Goal: Task Accomplishment & Management: Use online tool/utility

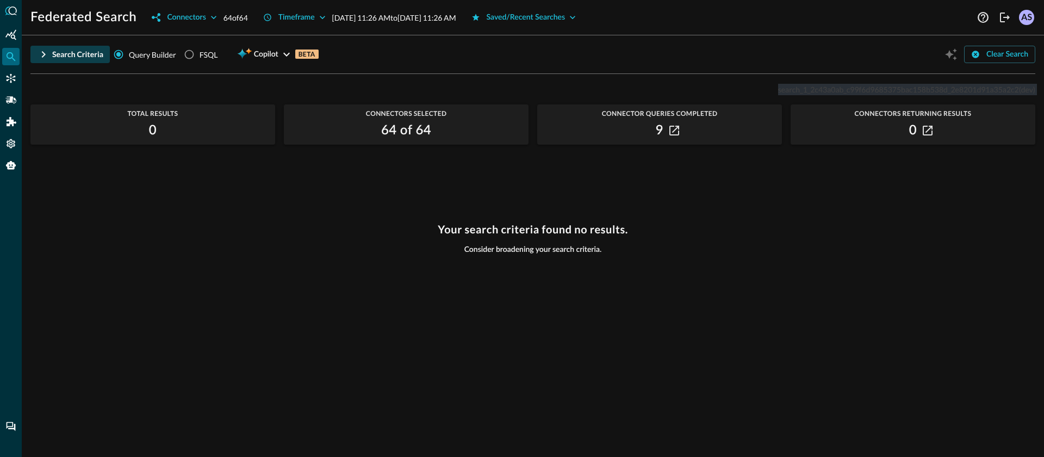
click at [41, 57] on icon "button" at bounding box center [43, 54] width 13 height 13
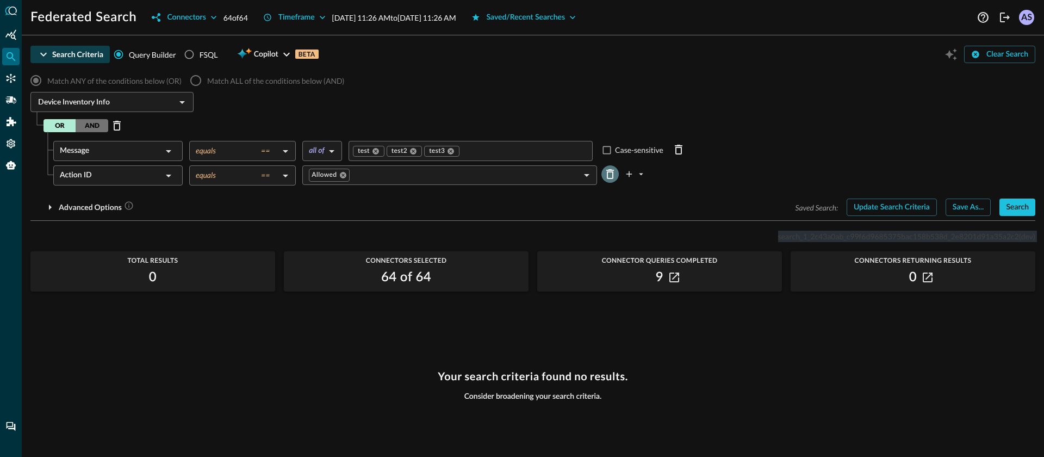
click at [613, 175] on icon "Delete Row" at bounding box center [610, 174] width 13 height 13
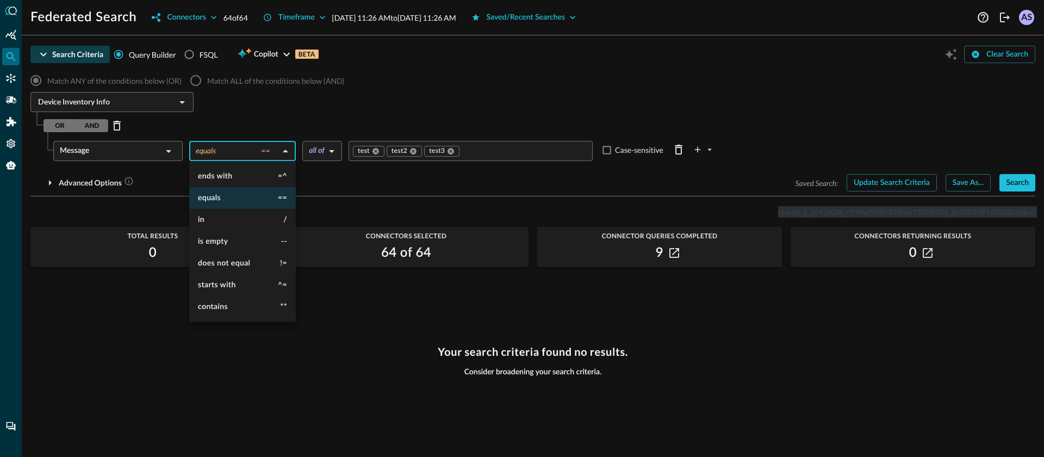
click at [253, 144] on body "Federated Search Connectors 64 of 64 Timeframe [DATE] 11:26 AM to [DATE] 11:26 …" at bounding box center [522, 228] width 1044 height 457
click at [152, 150] on div at bounding box center [522, 228] width 1044 height 457
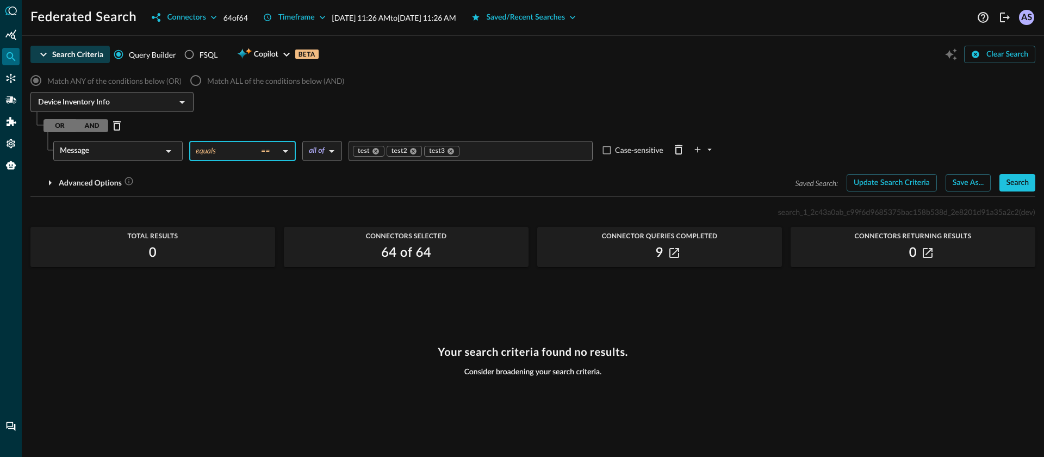
click at [152, 150] on div "Message" at bounding box center [111, 151] width 102 height 20
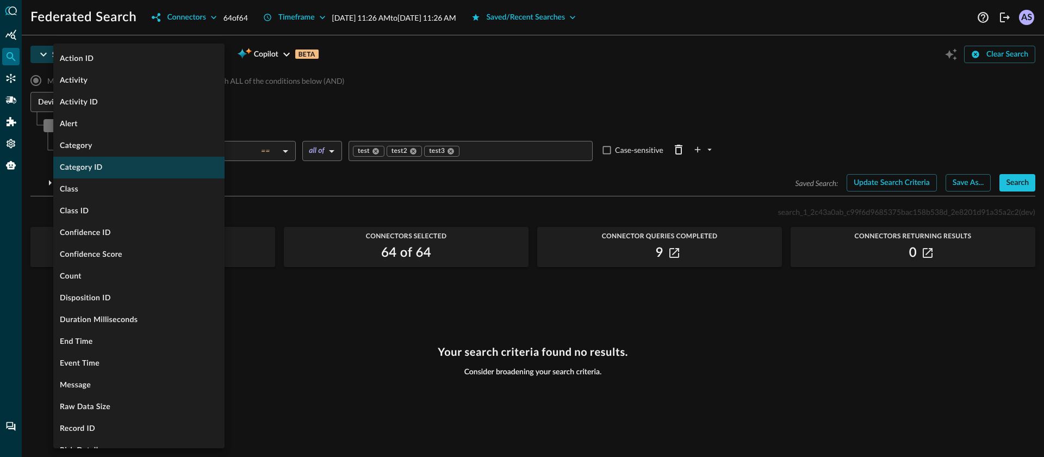
click at [134, 168] on li "Category ID" at bounding box center [138, 168] width 171 height 22
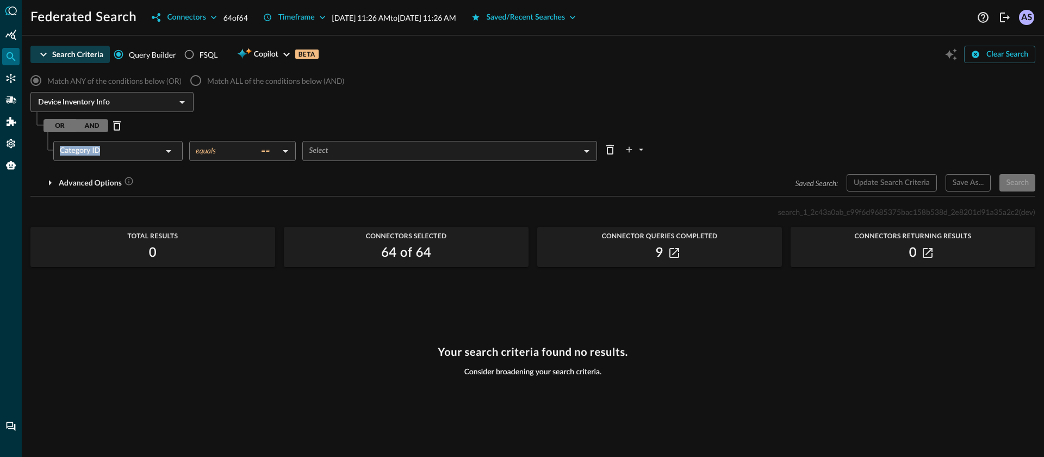
click at [265, 154] on body "Federated Search Connectors 64 of 64 Timeframe [DATE] 11:26 AM to [DATE] 11:26 …" at bounding box center [522, 228] width 1044 height 457
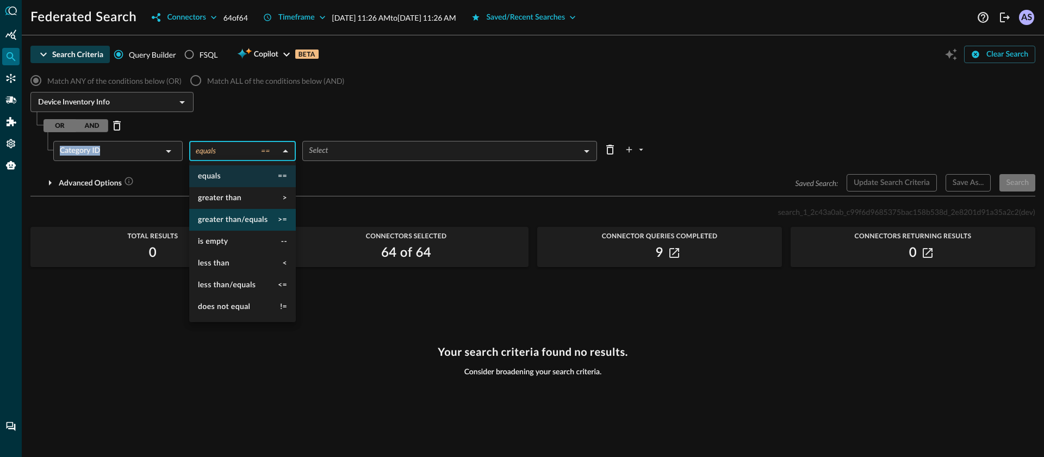
click at [257, 220] on span "greater than/equals" at bounding box center [233, 220] width 70 height 8
type input "greater than/equals"
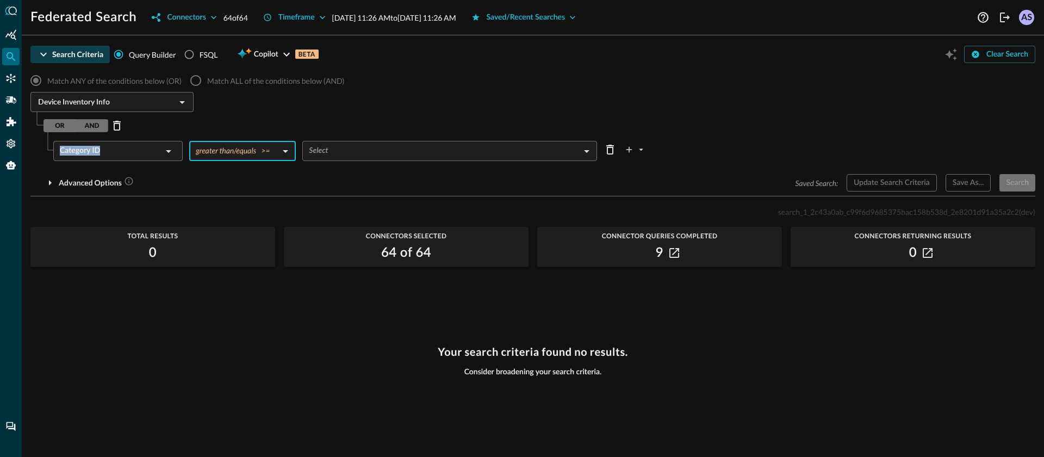
click at [348, 152] on body "Federated Search Connectors 64 of 64 Timeframe [DATE] 11:26 AM to [DATE] 11:26 …" at bounding box center [522, 228] width 1044 height 457
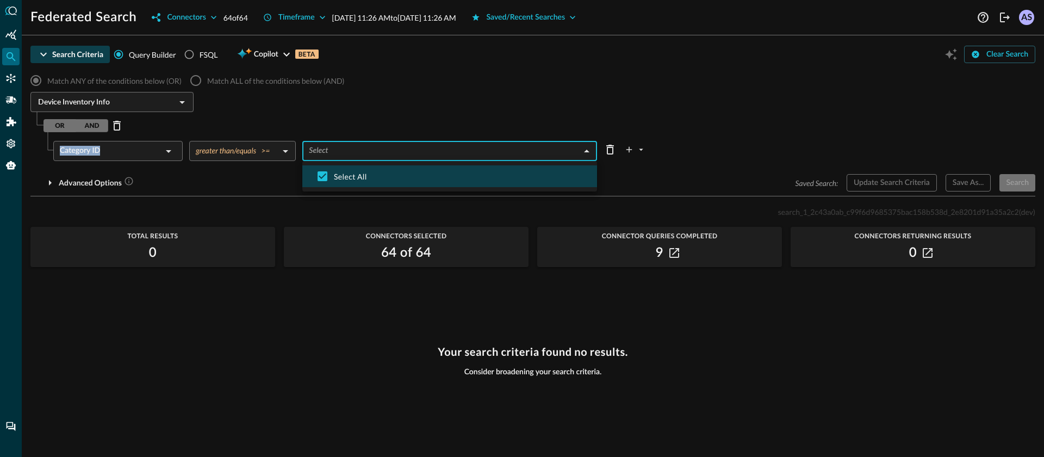
click at [348, 177] on span "Select All" at bounding box center [461, 176] width 255 height 11
type input "DISCOVERY"
checkbox input "false"
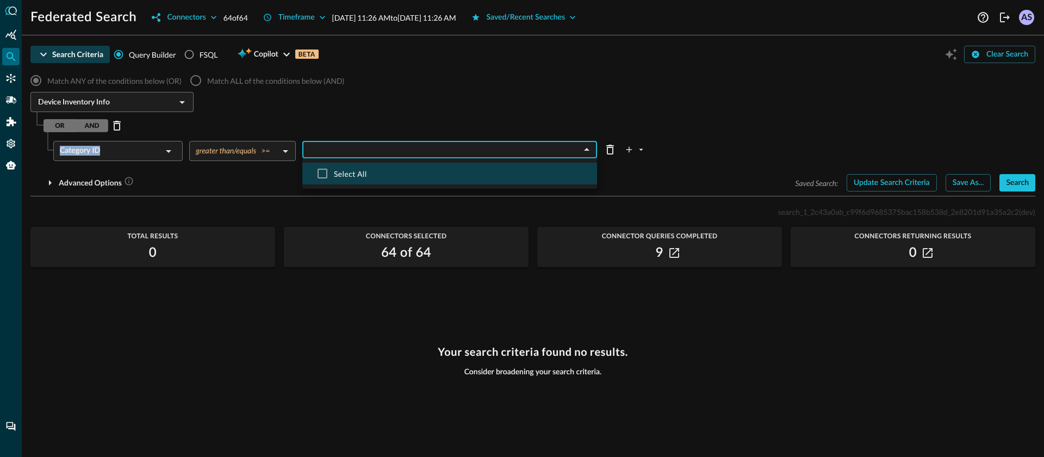
click at [348, 177] on span "Select All" at bounding box center [461, 173] width 255 height 11
checkbox input "true"
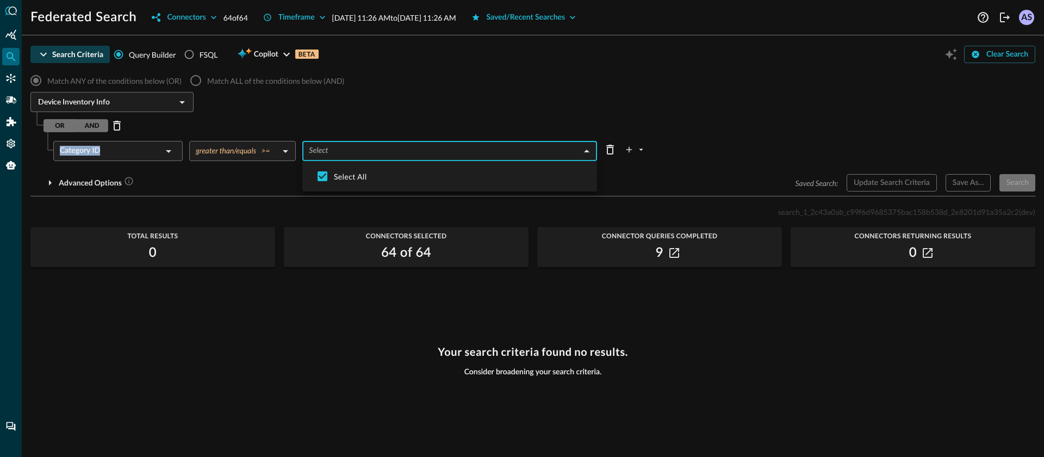
click at [332, 206] on div at bounding box center [522, 228] width 1044 height 457
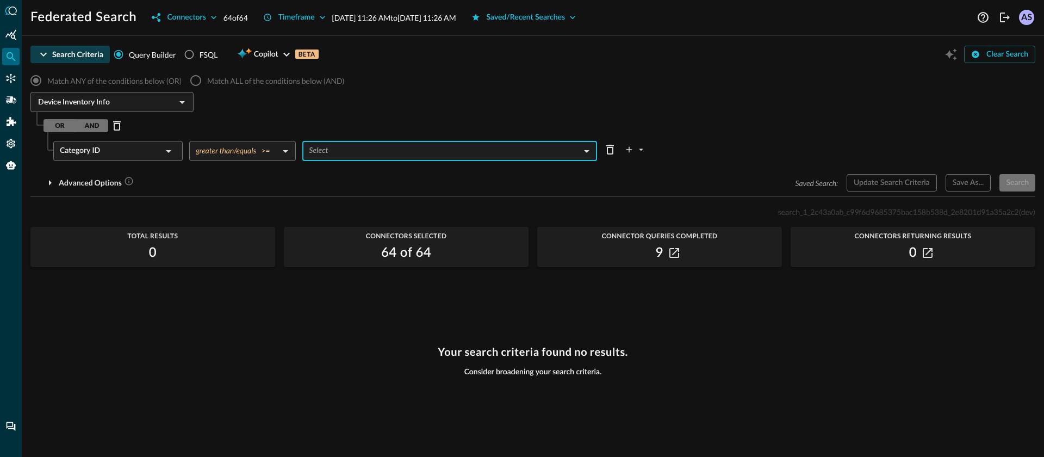
click at [142, 147] on div "Category ID" at bounding box center [111, 151] width 102 height 20
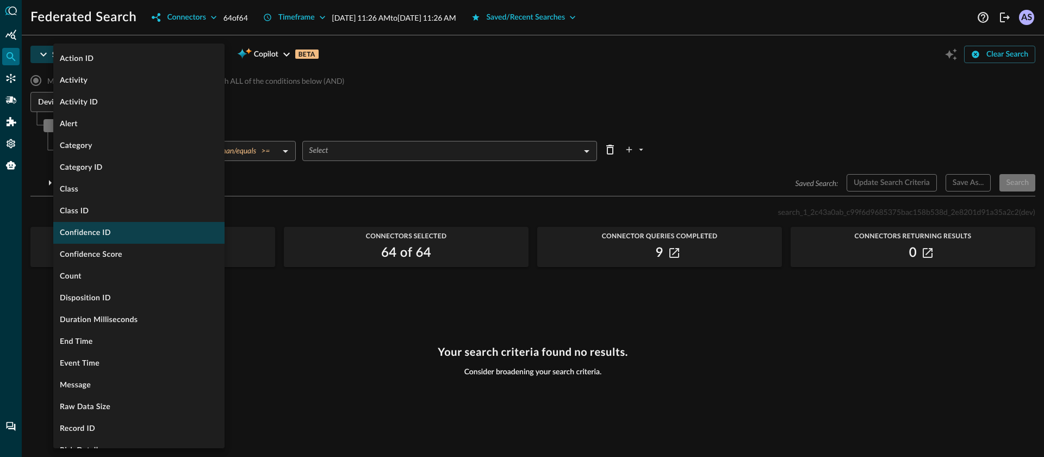
click at [123, 230] on li "Confidence ID" at bounding box center [138, 233] width 171 height 22
type input "equals"
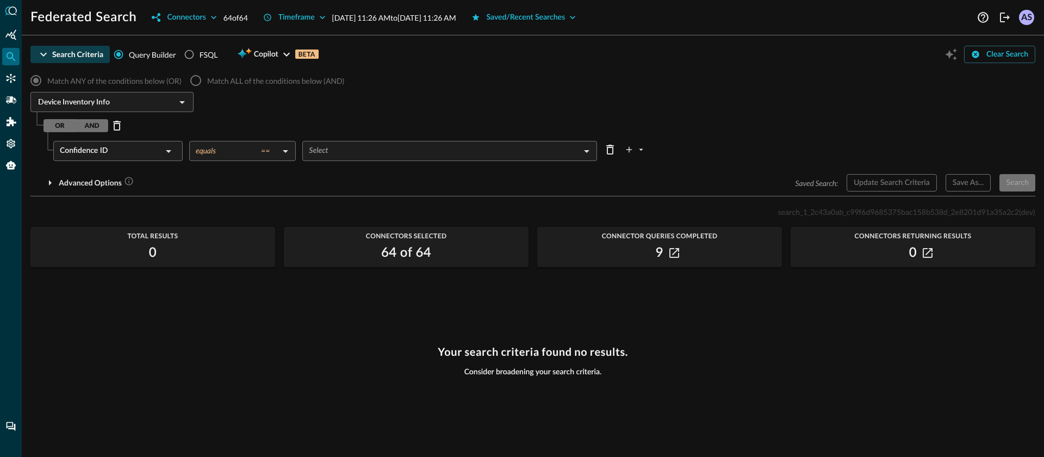
click at [343, 145] on body "Federated Search Connectors 64 of 64 Timeframe [DATE] 11:26 AM to [DATE] 11:26 …" at bounding box center [522, 228] width 1044 height 457
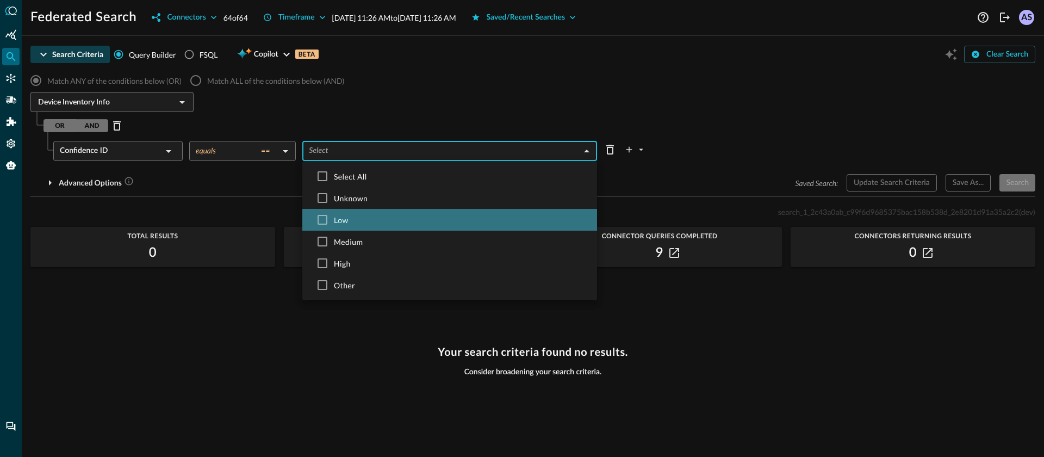
click at [351, 220] on span "Low" at bounding box center [461, 219] width 255 height 11
type input "LOW"
checkbox input "true"
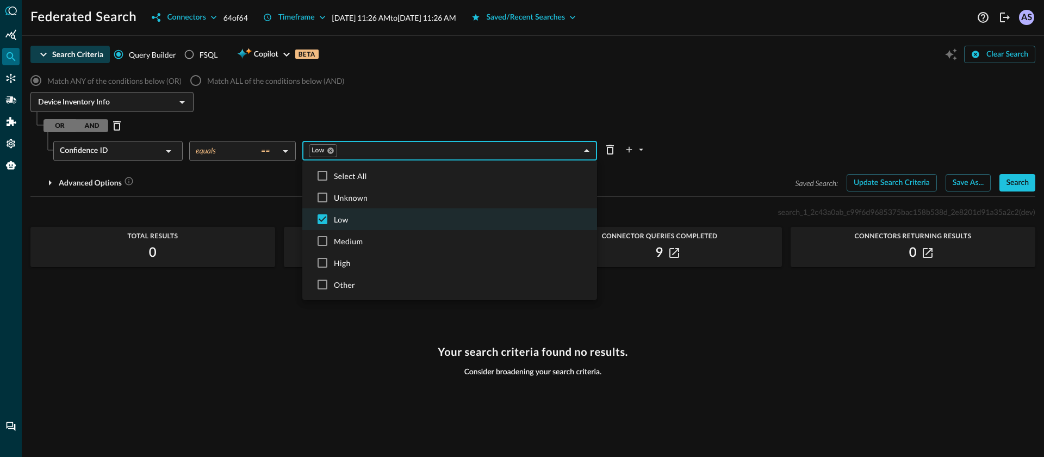
click at [247, 187] on div at bounding box center [522, 228] width 1044 height 457
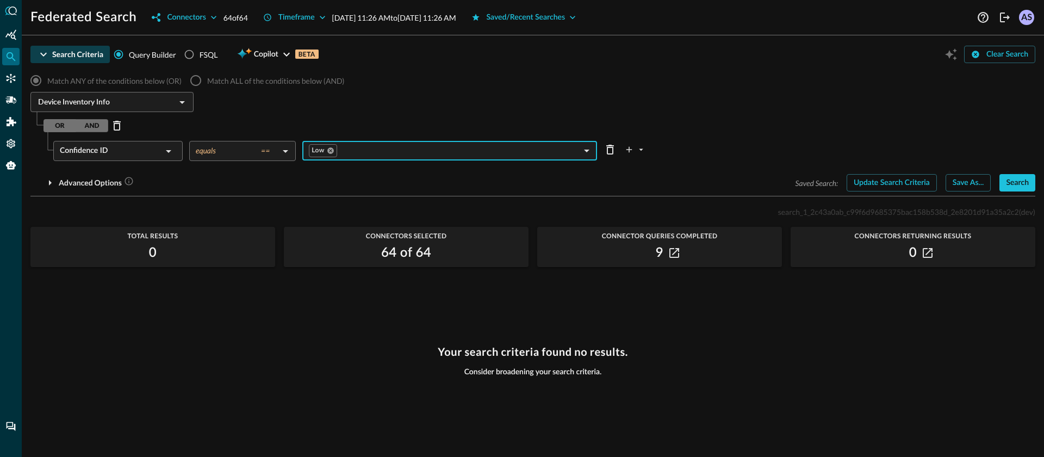
click at [269, 150] on body "Federated Search Connectors 64 of 64 Timeframe [DATE] 11:26 AM to [DATE] 11:26 …" at bounding box center [522, 228] width 1044 height 457
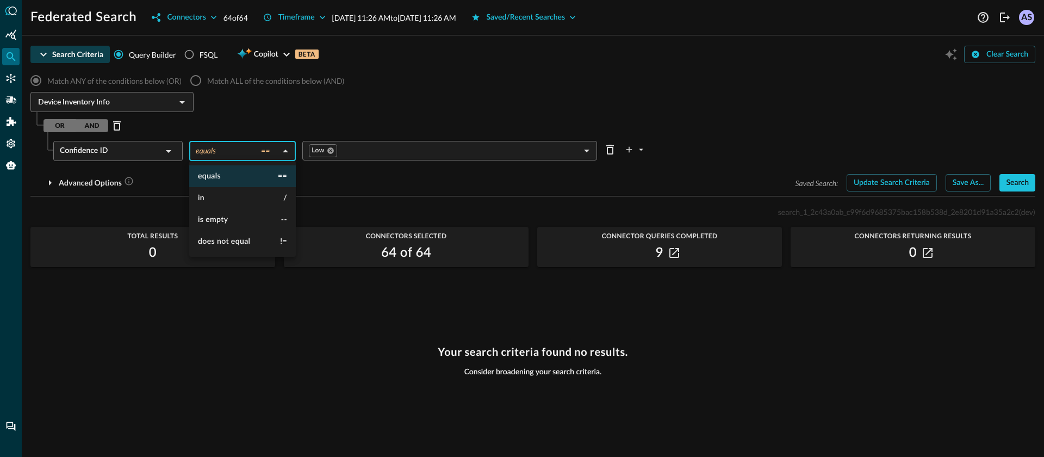
click at [216, 119] on div at bounding box center [522, 228] width 1044 height 457
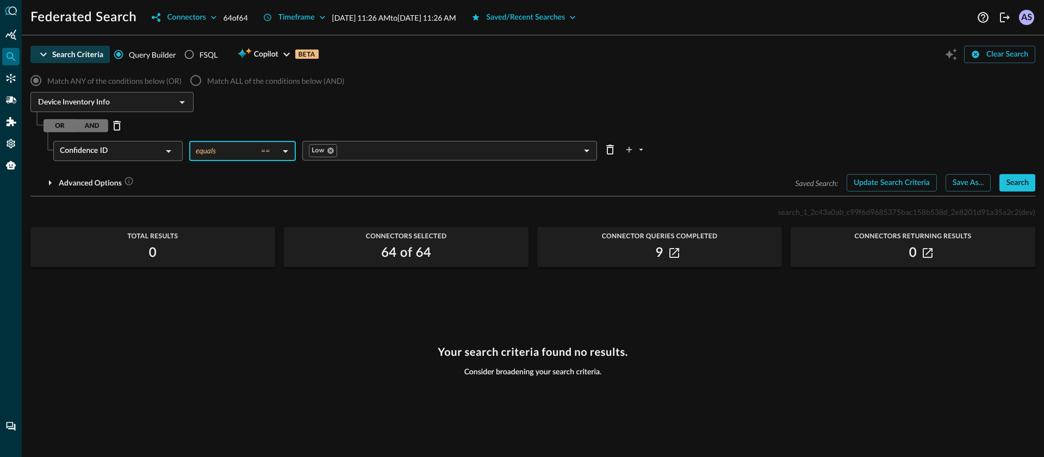
click at [168, 151] on icon at bounding box center [168, 151] width 5 height 3
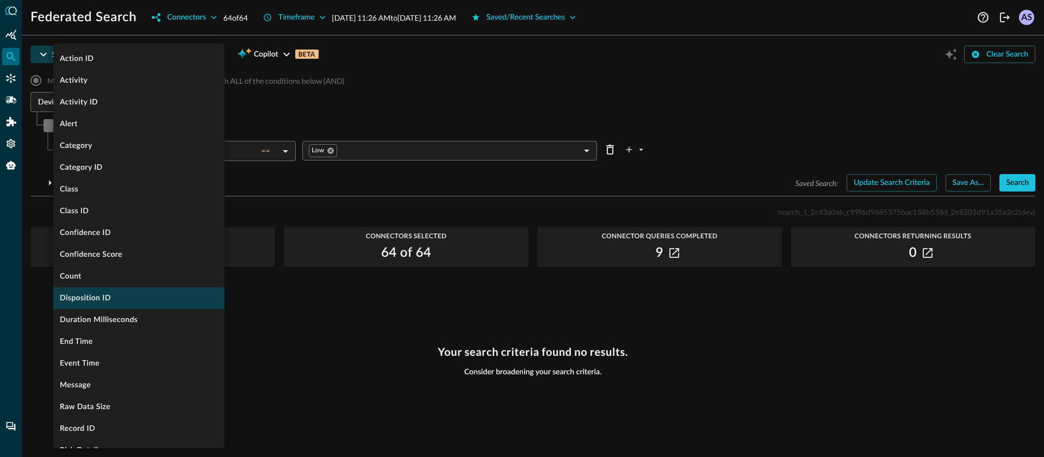
click at [125, 288] on li "Disposition ID" at bounding box center [138, 298] width 171 height 22
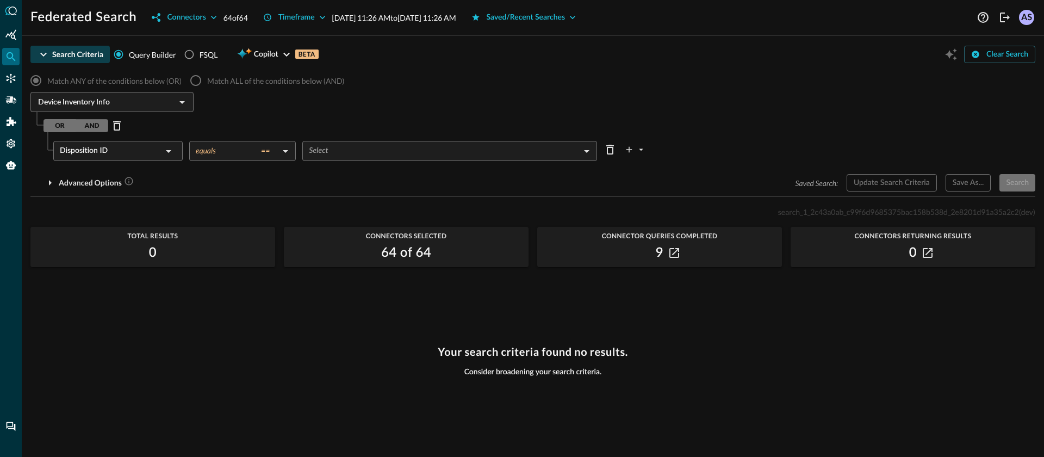
click at [210, 145] on body "Federated Search Connectors 64 of 64 Timeframe [DATE] 11:26 AM to [DATE] 11:26 …" at bounding box center [522, 228] width 1044 height 457
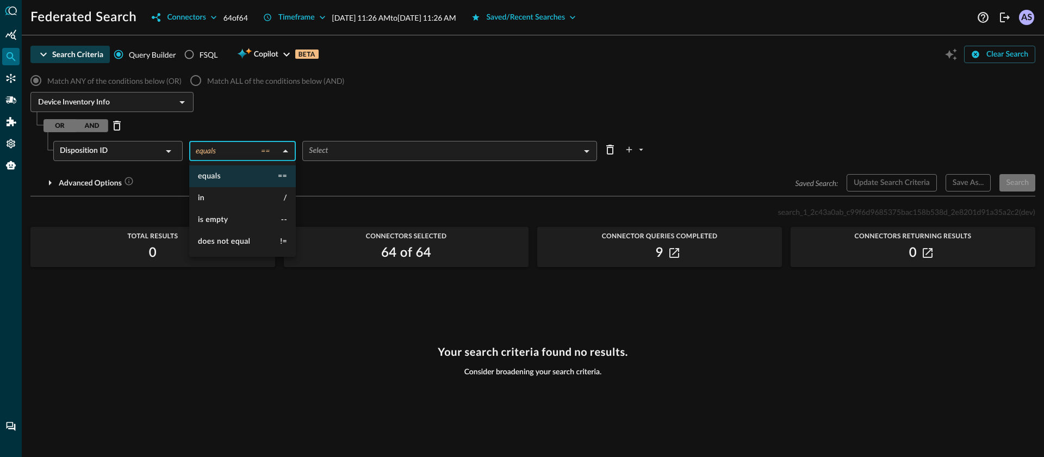
click at [157, 141] on div at bounding box center [522, 228] width 1044 height 457
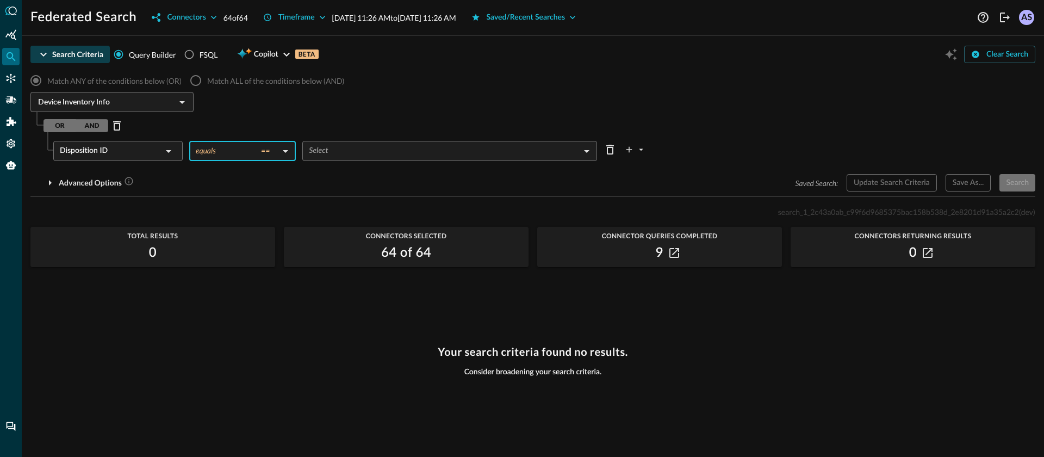
click at [156, 152] on div "Disposition ID" at bounding box center [111, 151] width 102 height 20
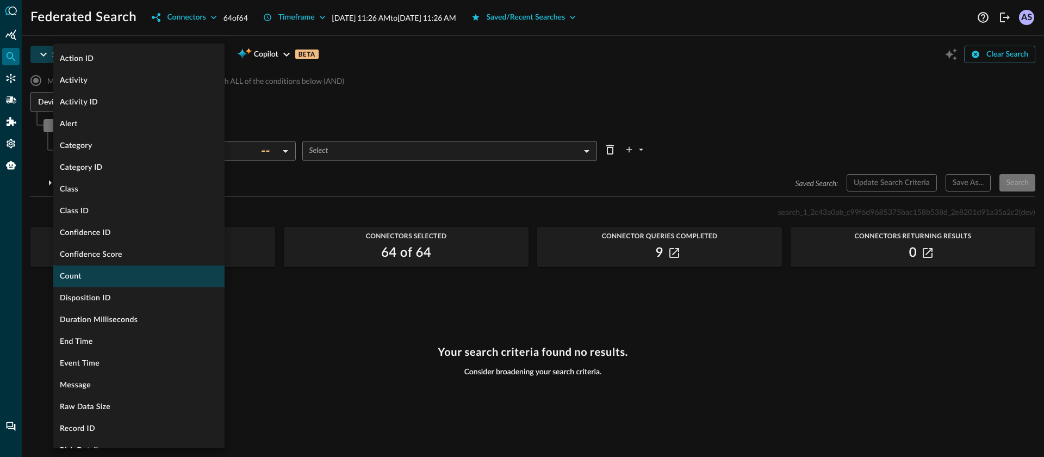
click at [120, 277] on li "Count" at bounding box center [138, 276] width 171 height 22
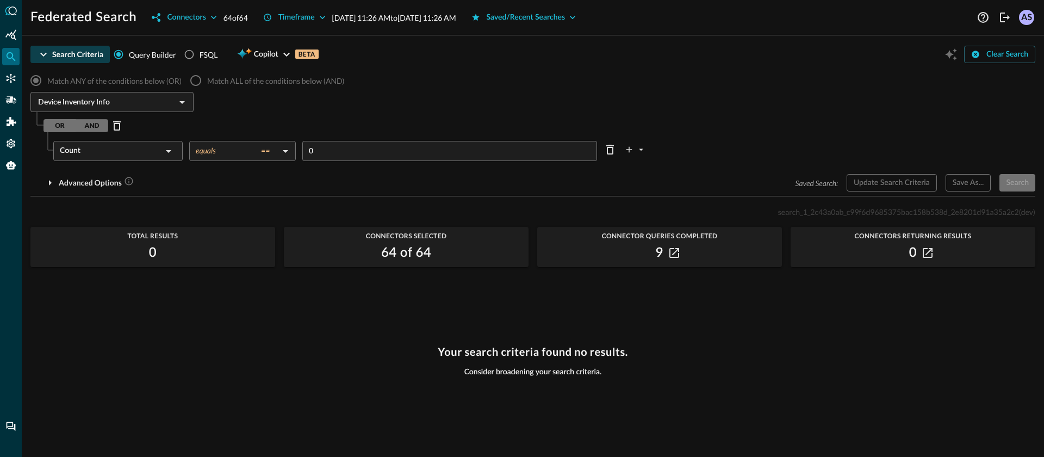
click at [231, 139] on div "Match ANY of the conditions below (OR) Match ALL of the conditions below (AND) …" at bounding box center [532, 130] width 1005 height 122
click at [229, 143] on body "Federated Search Connectors 64 of 64 Timeframe [DATE] 11:26 AM to [DATE] 11:26 …" at bounding box center [522, 228] width 1044 height 457
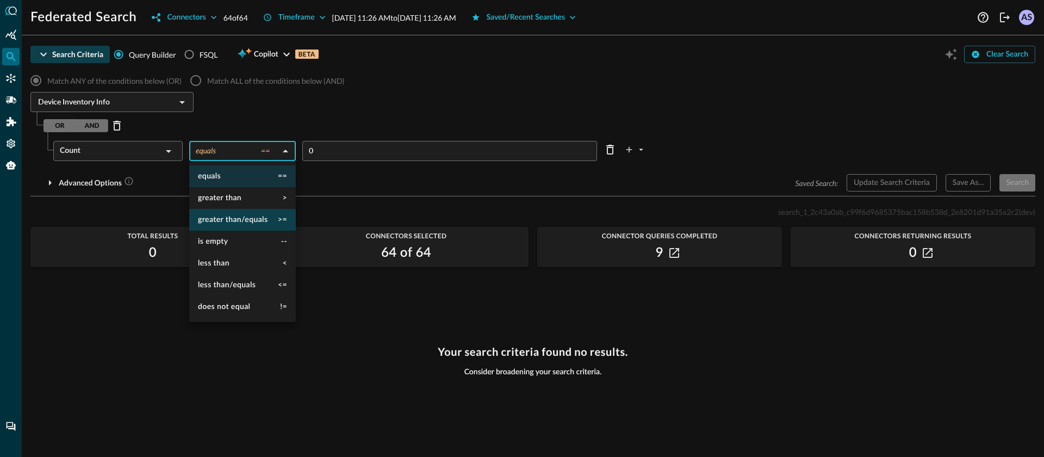
click at [229, 218] on span "greater than/equals" at bounding box center [233, 220] width 70 height 8
type input "greater than/equals"
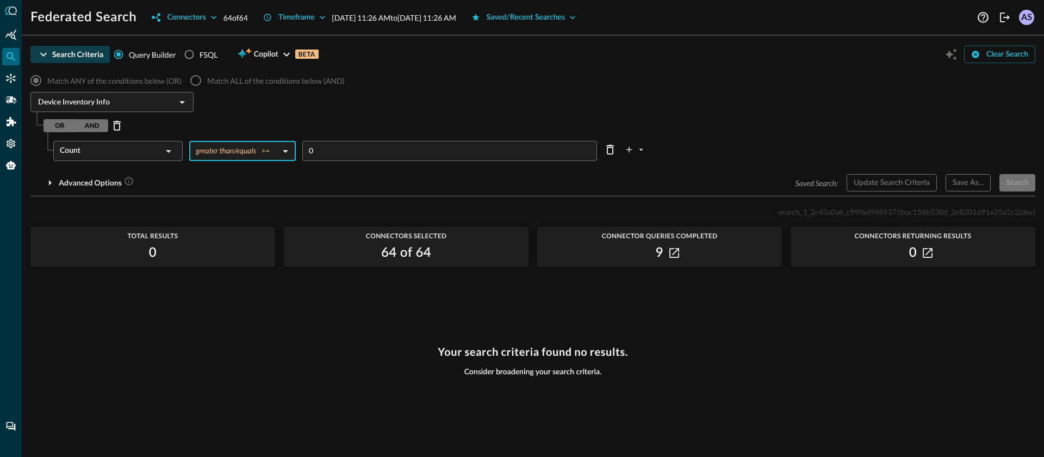
click at [345, 151] on input "0" at bounding box center [453, 151] width 288 height 20
click at [632, 151] on icon "plus-arrow-button" at bounding box center [629, 150] width 10 height 10
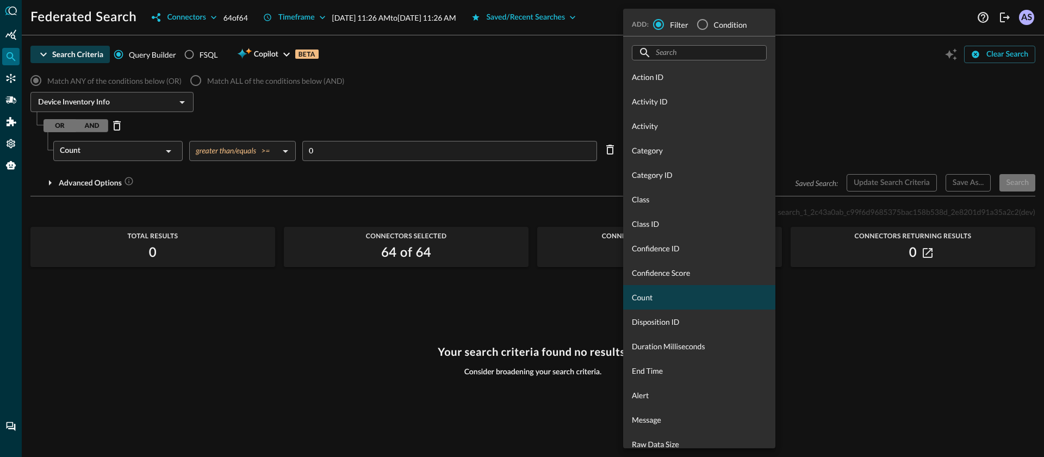
click at [646, 299] on span "Count" at bounding box center [699, 296] width 135 height 11
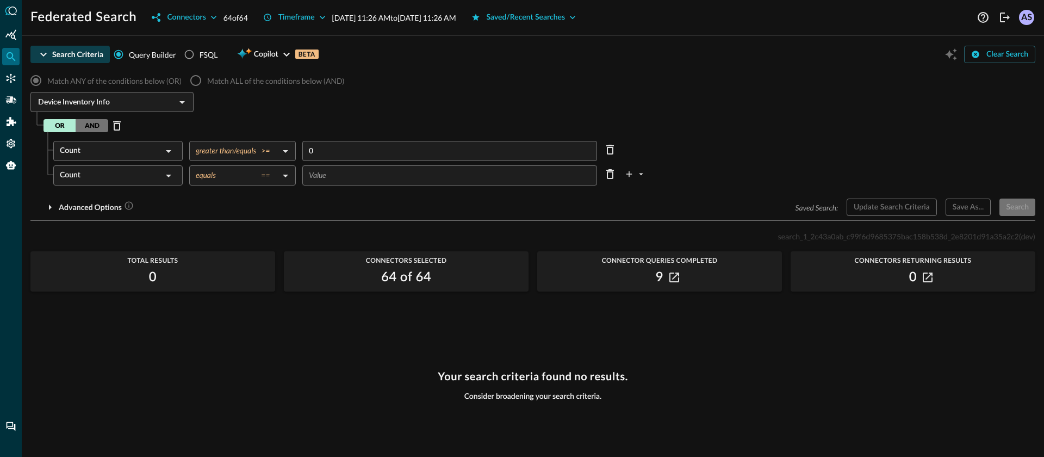
click at [264, 174] on body "Federated Search Connectors 64 of 64 Timeframe [DATE] 11:26 AM to [DATE] 11:26 …" at bounding box center [522, 228] width 1044 height 457
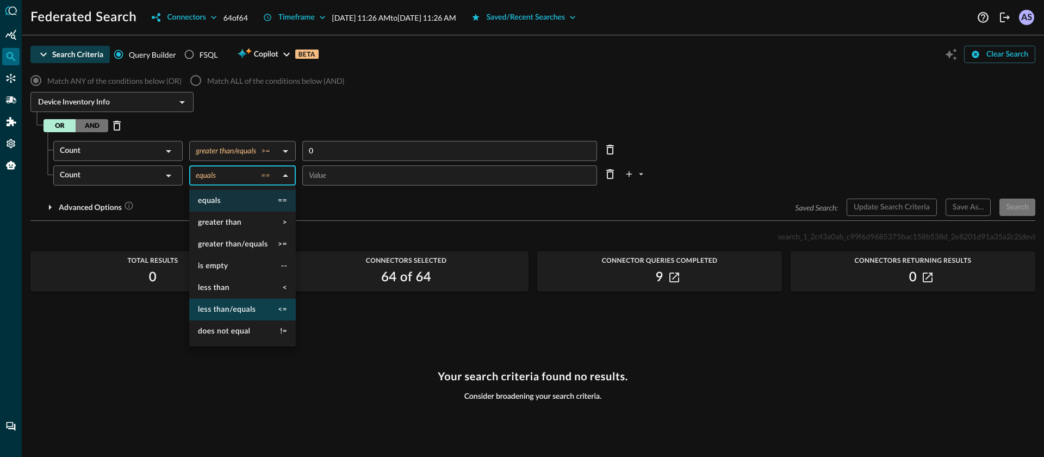
click at [227, 308] on span "less than/equals" at bounding box center [227, 310] width 58 height 8
type input "less than/equals"
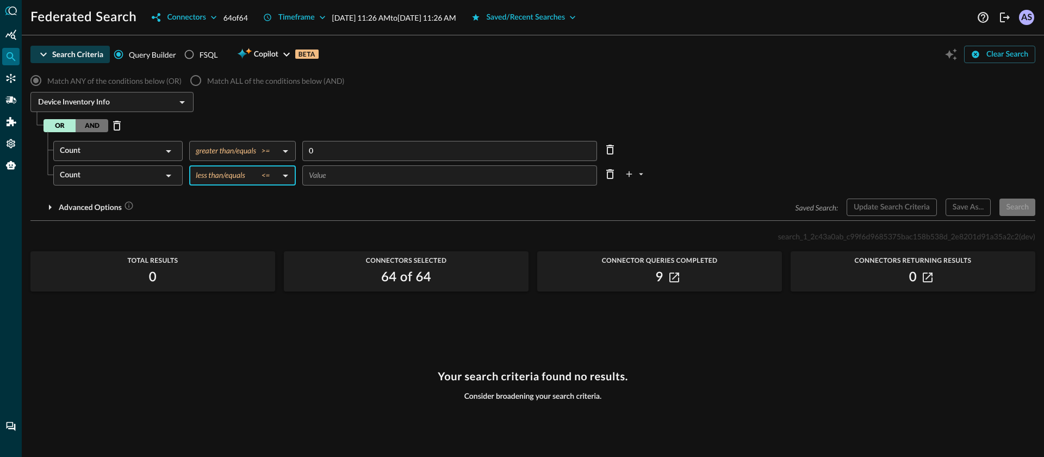
click at [350, 175] on input "number" at bounding box center [453, 175] width 288 height 20
type input "10"
click at [731, 163] on div "Count ​ greater than/equals >= greater than/equals ​ 0 ​ Count ​ less than/equa…" at bounding box center [544, 165] width 982 height 49
click at [1019, 208] on div "Saved Search: Update Search Criteria Save As... Search" at bounding box center [916, 206] width 240 height 17
click at [990, 56] on button "Clear Search" at bounding box center [999, 54] width 71 height 17
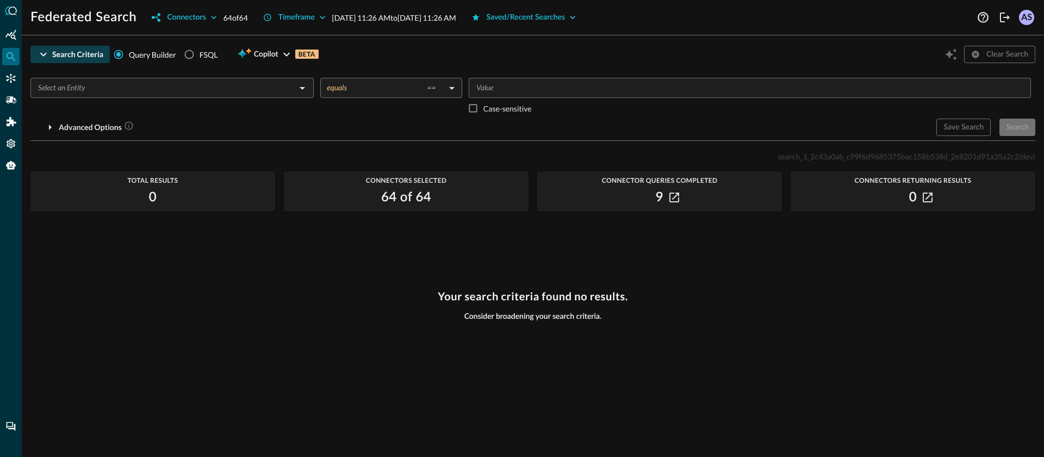
click at [980, 127] on div "Save Search Search" at bounding box center [985, 127] width 99 height 17
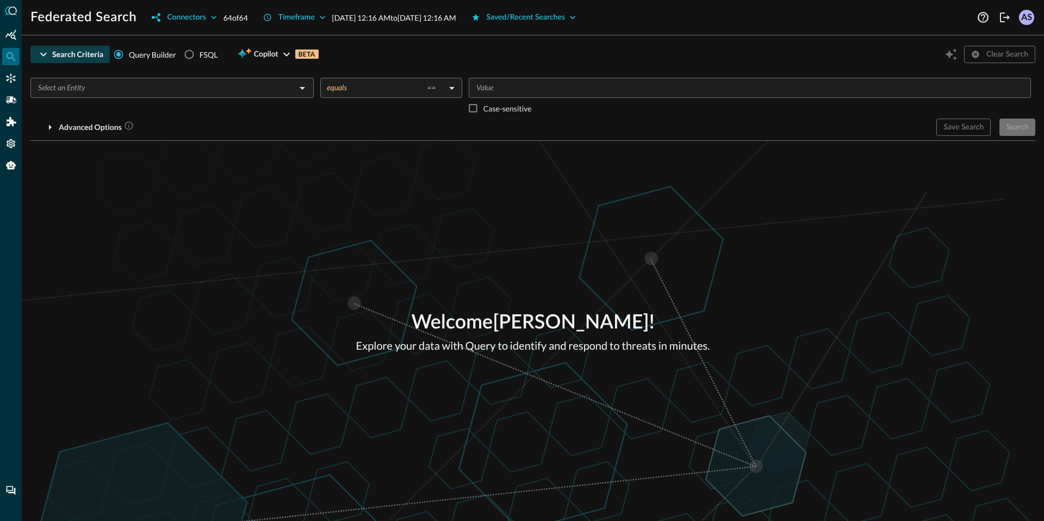
click at [53, 55] on button "Search Criteria" at bounding box center [69, 54] width 79 height 17
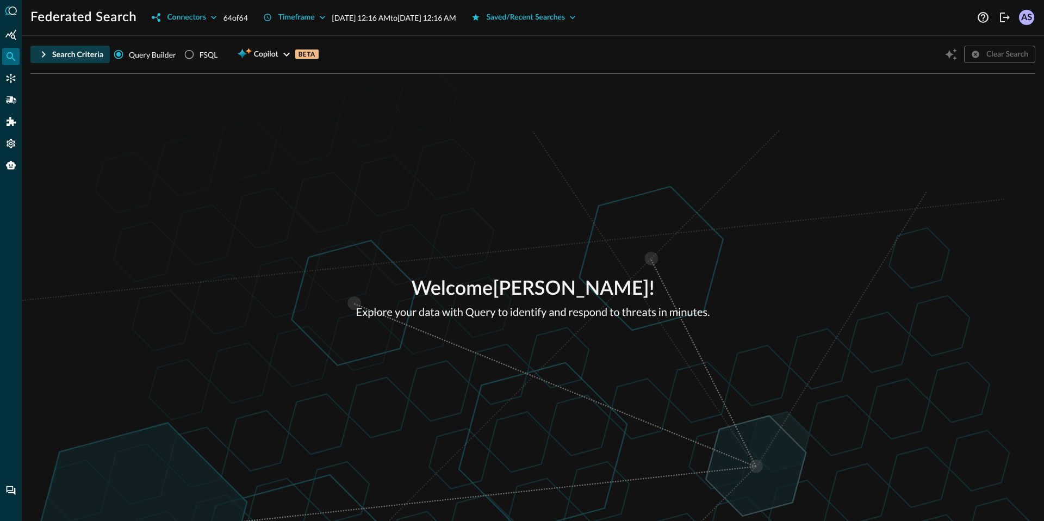
click at [53, 55] on button "Search Criteria" at bounding box center [69, 54] width 79 height 17
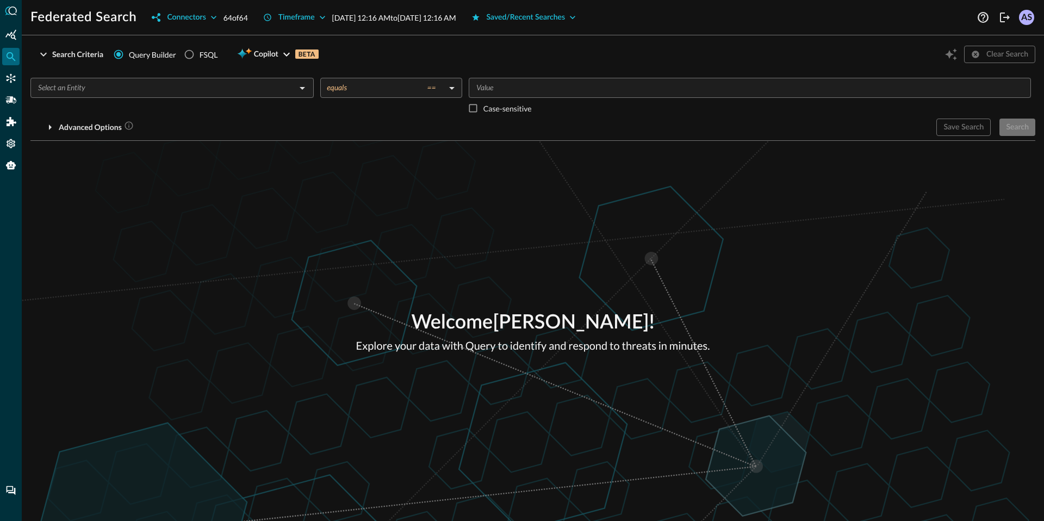
click at [110, 87] on input "text" at bounding box center [163, 88] width 259 height 14
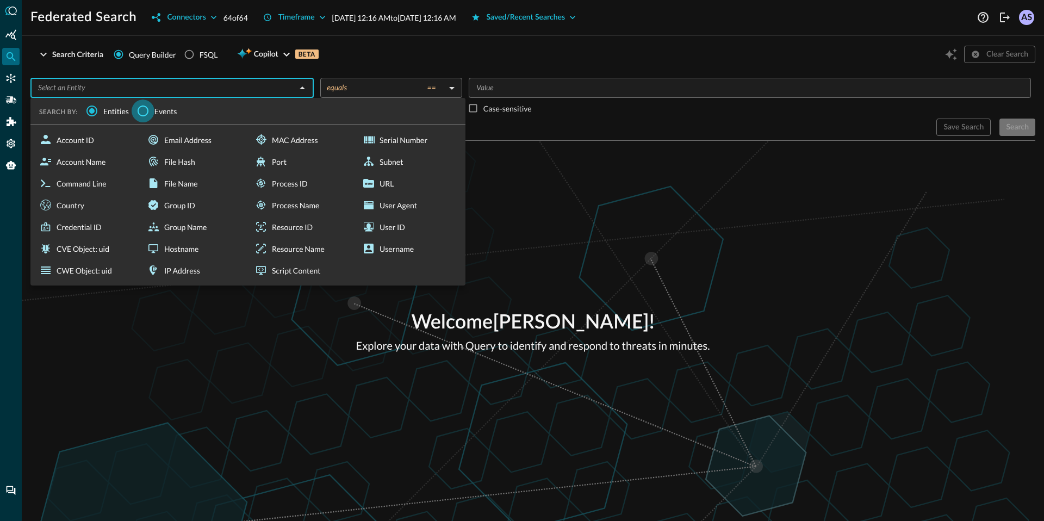
click at [145, 109] on input "Events" at bounding box center [143, 111] width 23 height 23
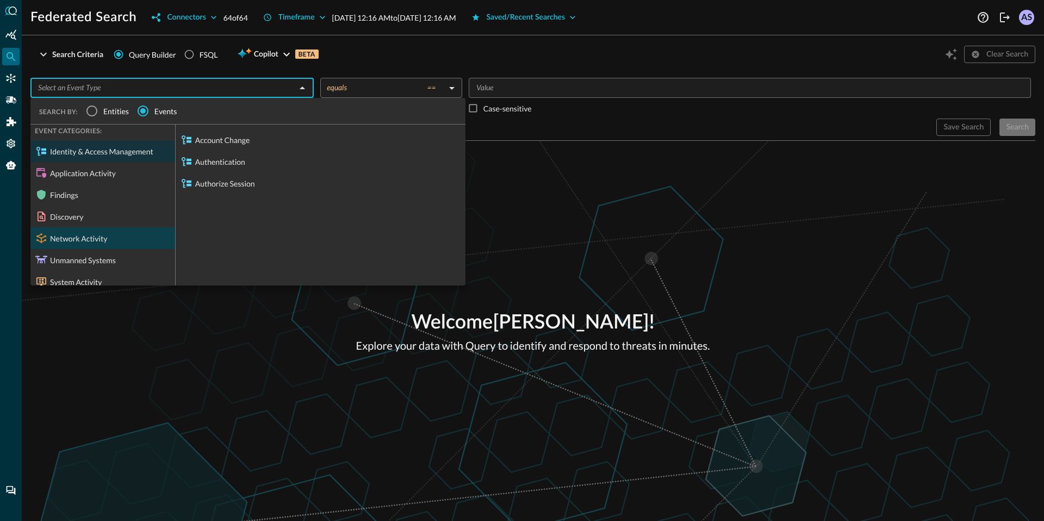
scroll to position [11, 0]
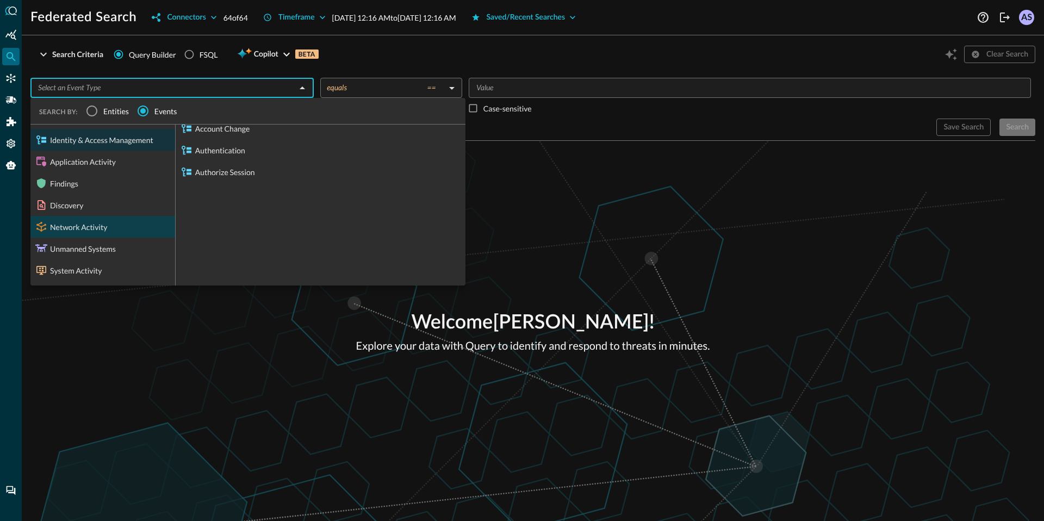
click at [100, 227] on div "Network Activity" at bounding box center [102, 227] width 145 height 22
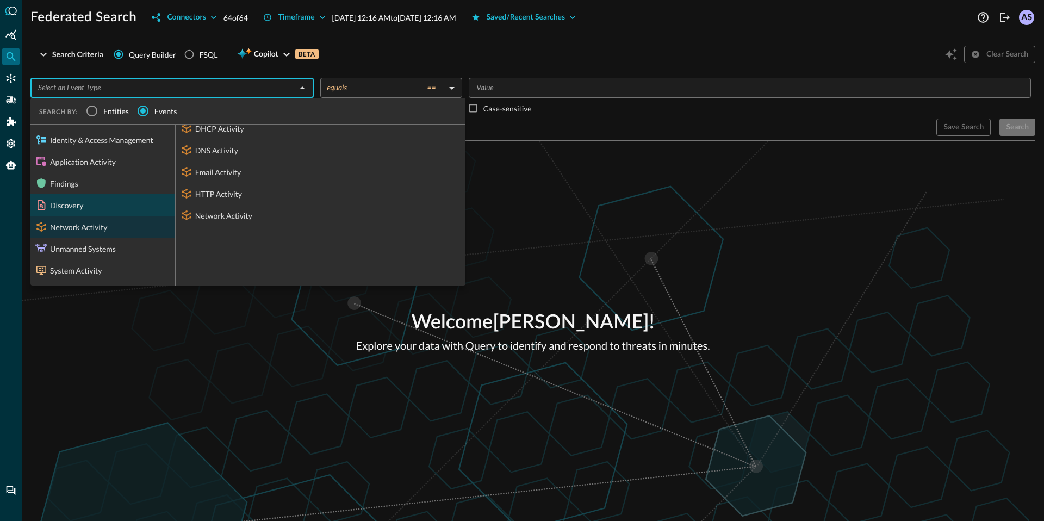
click at [102, 204] on div "Discovery" at bounding box center [102, 205] width 145 height 22
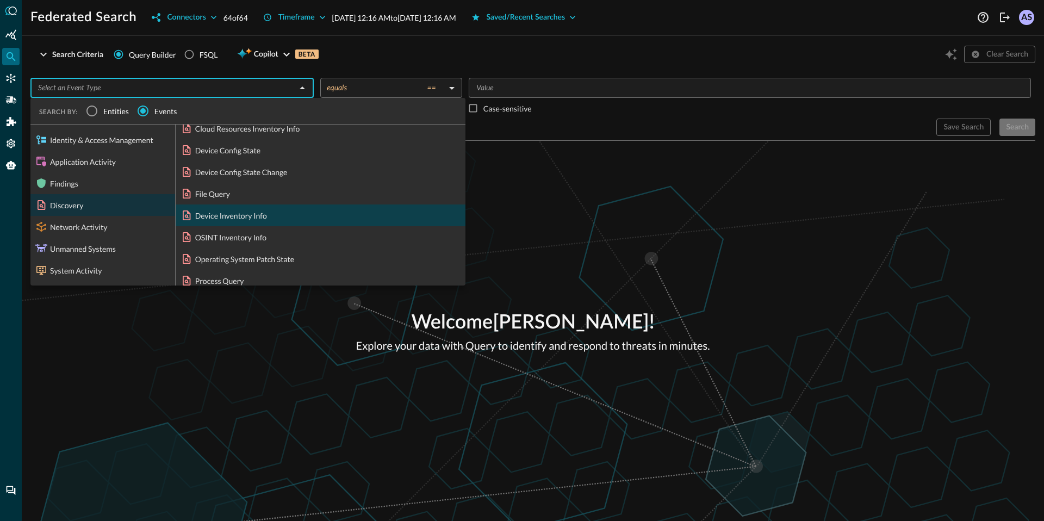
click at [221, 213] on div "Device Inventory Info" at bounding box center [321, 215] width 290 height 22
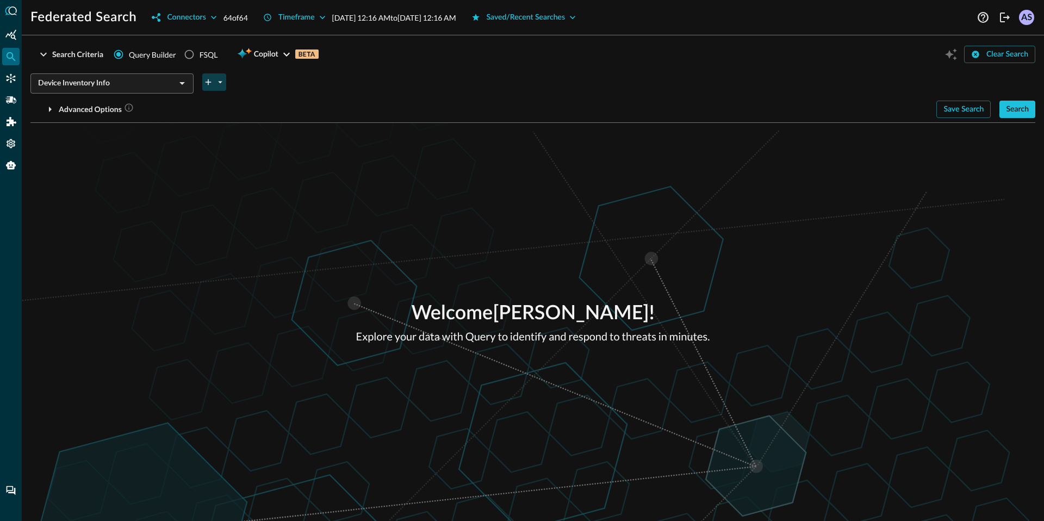
click at [216, 87] on button "plus-arrow-button" at bounding box center [214, 81] width 24 height 17
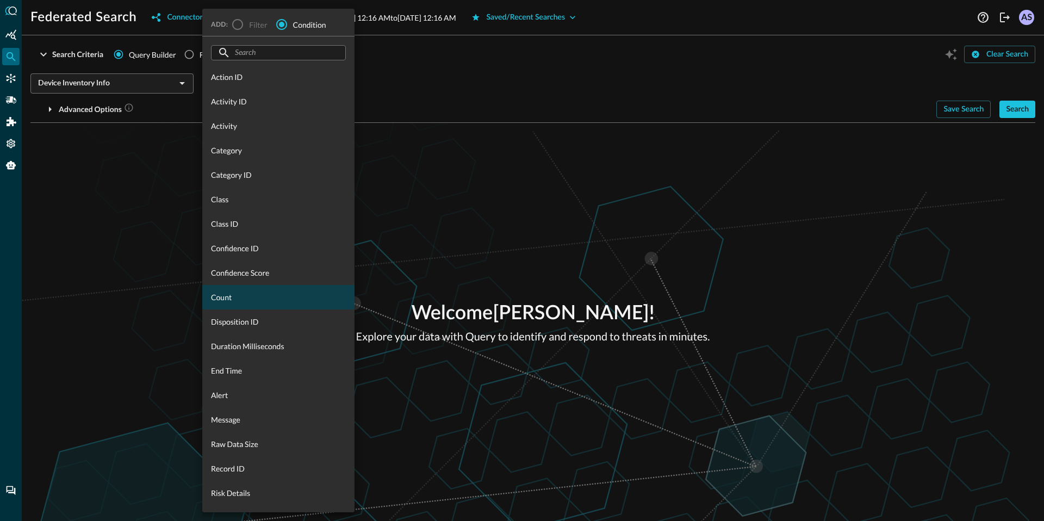
click at [221, 303] on div "Count" at bounding box center [278, 297] width 152 height 24
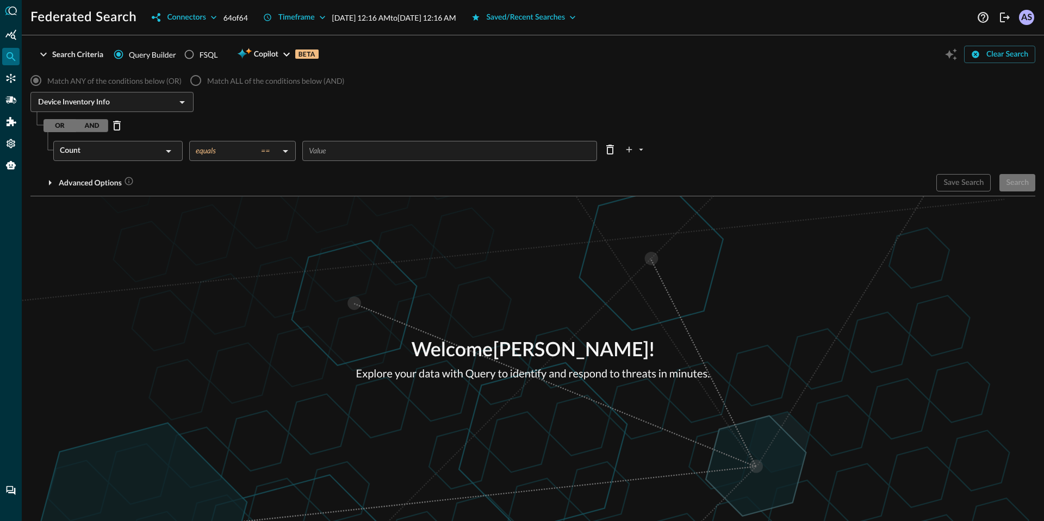
click at [268, 147] on body "Federated Search Connectors 64 of 64 Timeframe Oct 15, 2025 12:16 AM to Oct 16,…" at bounding box center [522, 260] width 1044 height 521
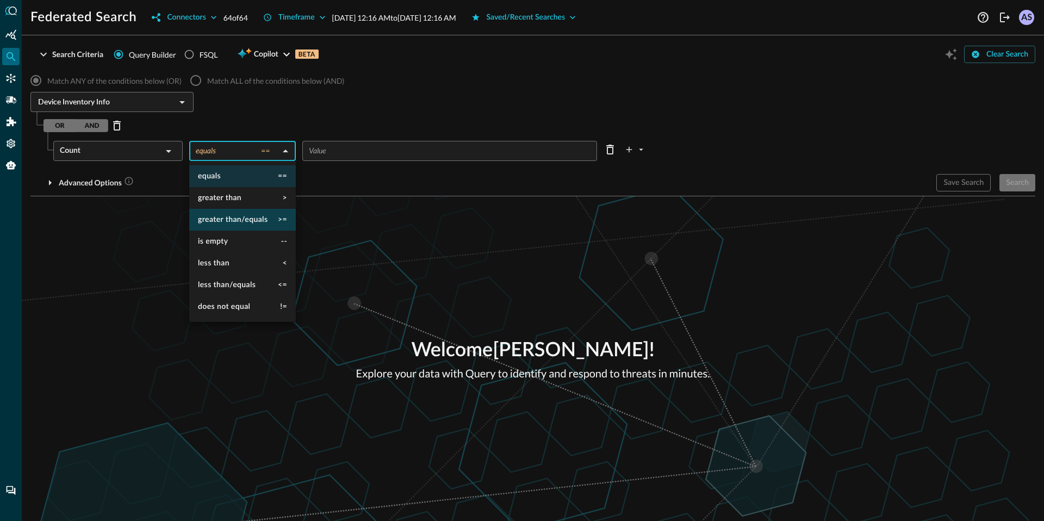
click at [244, 216] on span "greater than/equals" at bounding box center [233, 220] width 70 height 8
type input "greater than/equals"
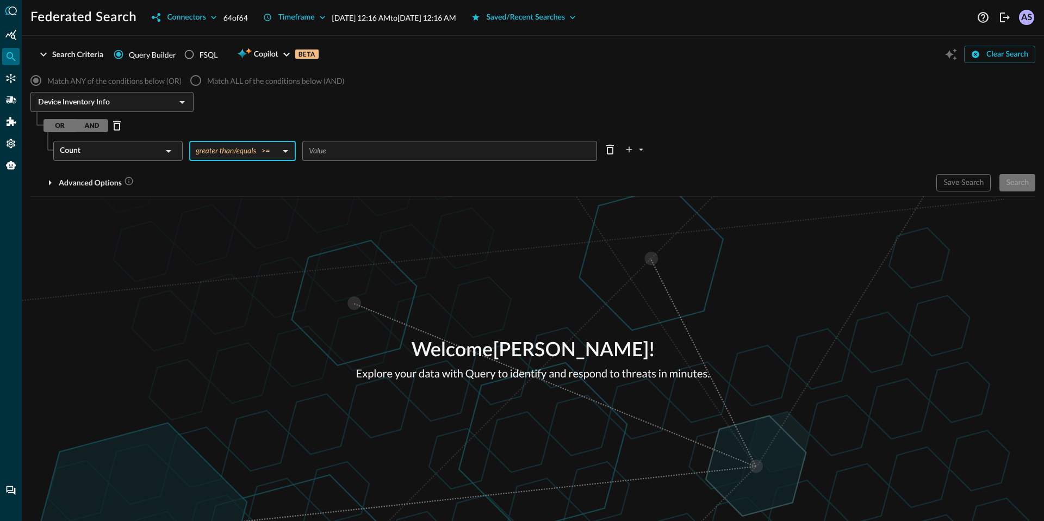
click at [332, 155] on input "number" at bounding box center [453, 151] width 288 height 20
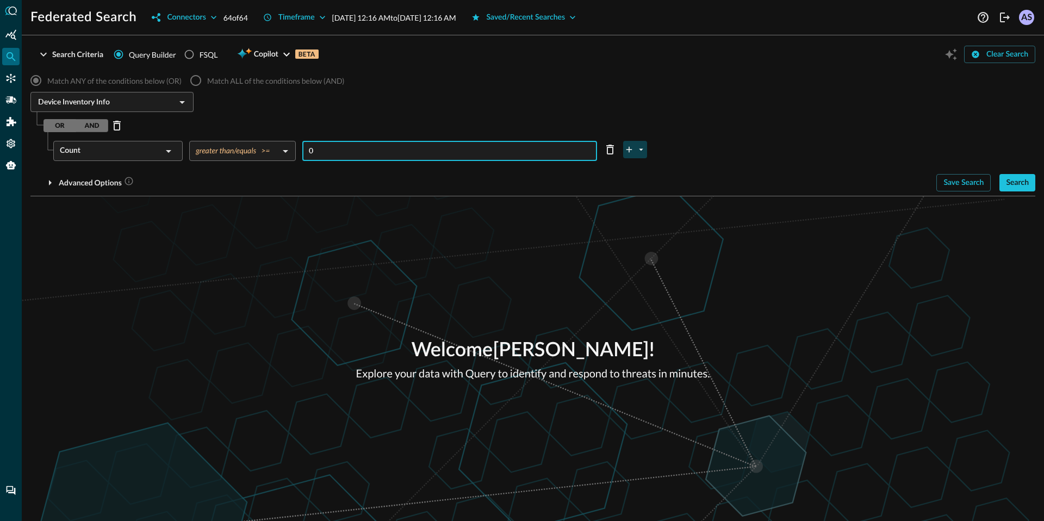
type input "0"
click at [628, 146] on icon "plus-arrow-button" at bounding box center [629, 150] width 10 height 10
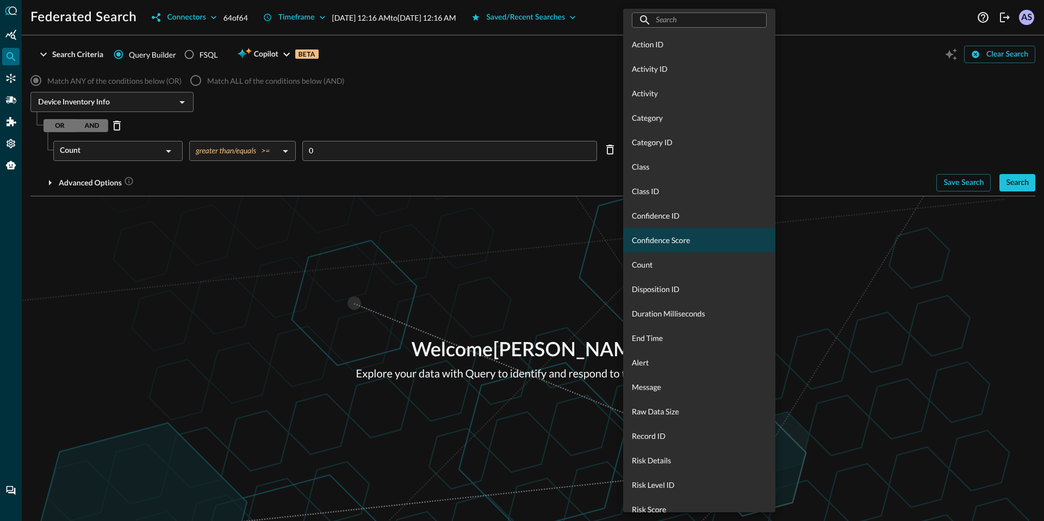
scroll to position [57, 0]
click at [663, 250] on div "Count" at bounding box center [699, 240] width 152 height 24
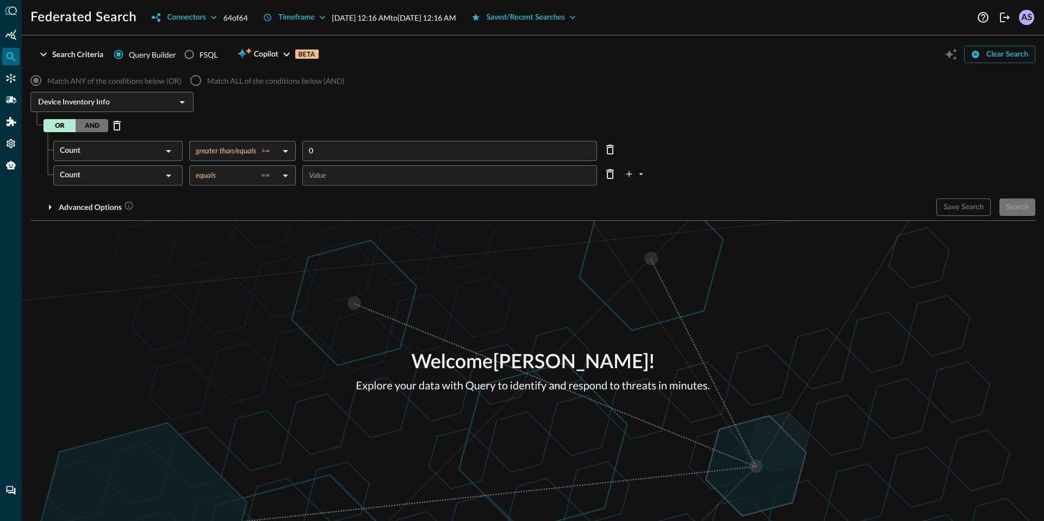
click at [279, 179] on body "Federated Search Connectors 64 of 64 Timeframe Oct 15, 2025 12:16 AM to Oct 16,…" at bounding box center [522, 260] width 1044 height 521
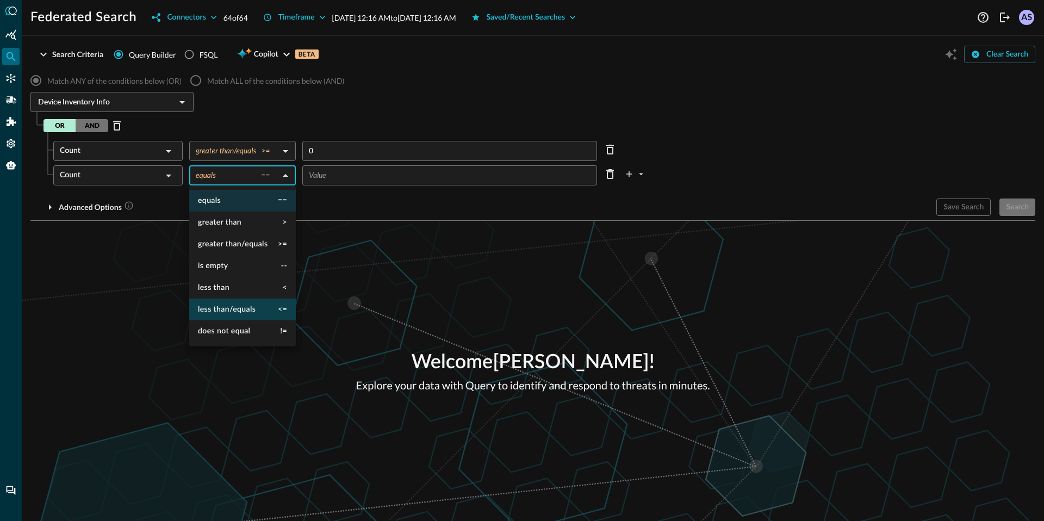
click at [241, 309] on span "less than/equals" at bounding box center [227, 310] width 58 height 8
type input "less than/equals"
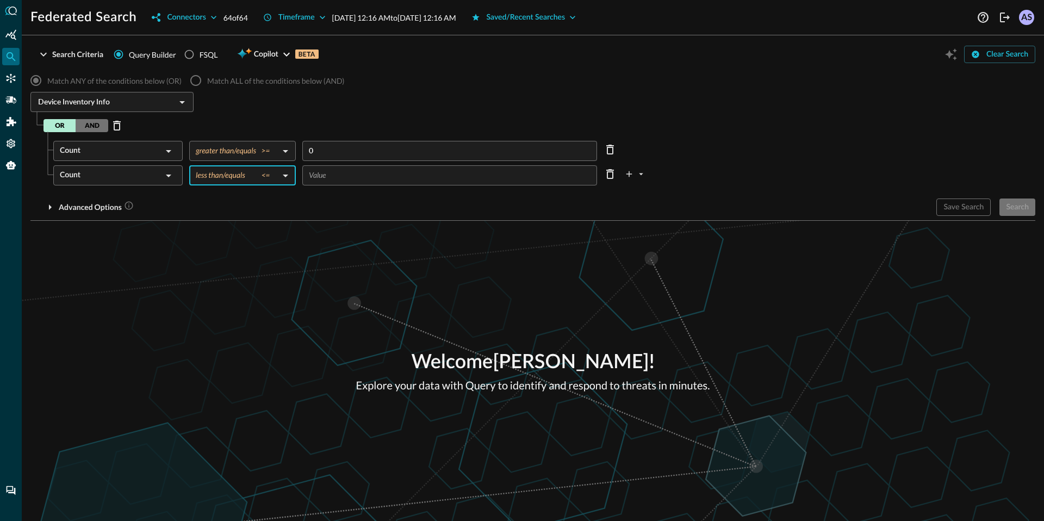
click at [343, 177] on input "number" at bounding box center [453, 175] width 288 height 20
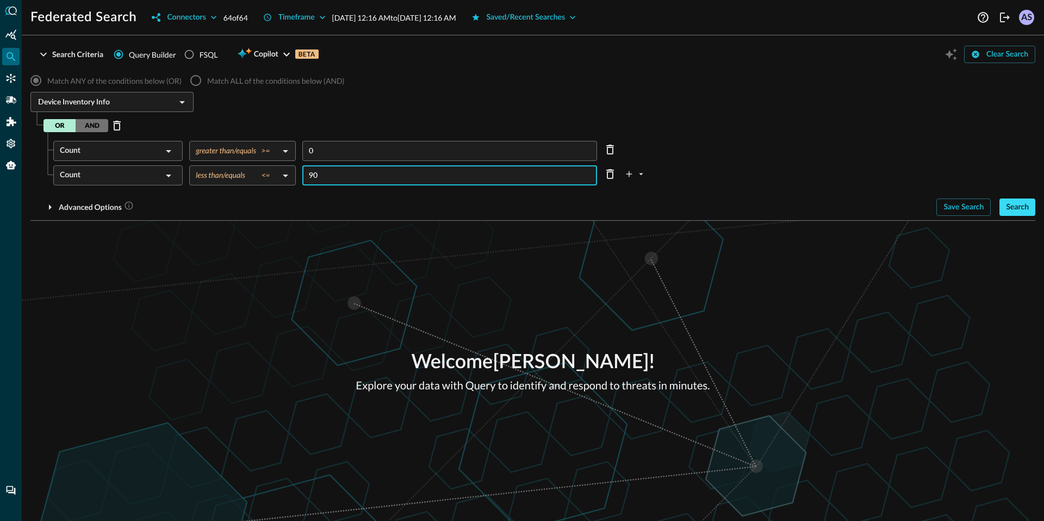
type input "90"
click at [1017, 207] on button "Search" at bounding box center [1018, 206] width 36 height 17
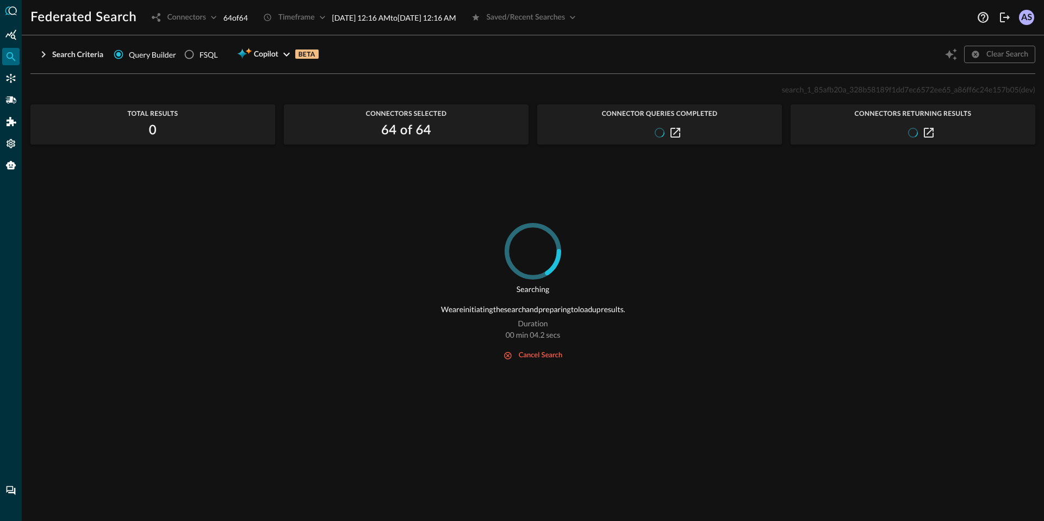
click at [915, 87] on span "search_1_85afb20a_328b58189f1dd7ec6572ee65_a86ff6c24e157b05" at bounding box center [900, 89] width 237 height 9
copy p "search_1_85afb20a_328b58189f1dd7ec6572ee65_a86ff6c24e157b05 (dev)"
